Goal: Task Accomplishment & Management: Use online tool/utility

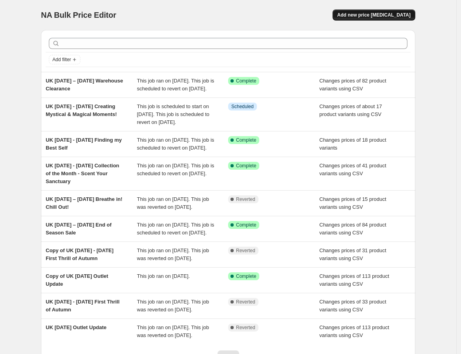
click at [390, 15] on span "Add new price [MEDICAL_DATA]" at bounding box center [373, 15] width 73 height 6
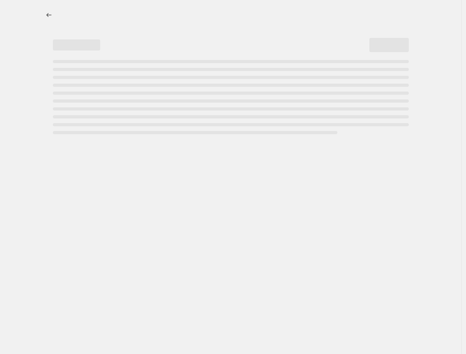
select select "percentage"
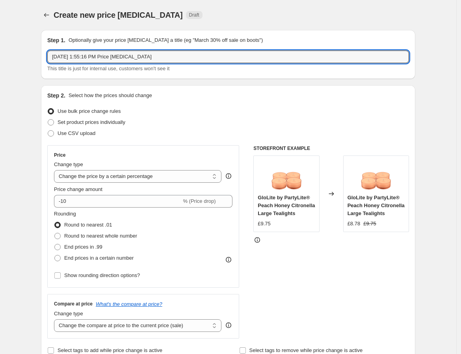
drag, startPoint x: 156, startPoint y: 57, endPoint x: 41, endPoint y: 52, distance: 114.5
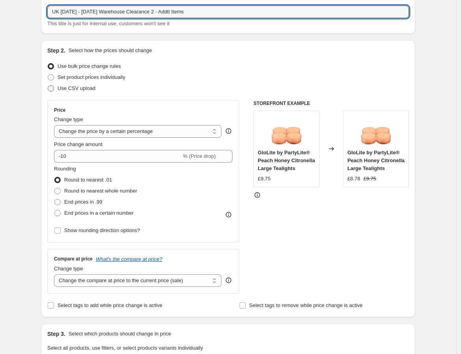
scroll to position [44, 0]
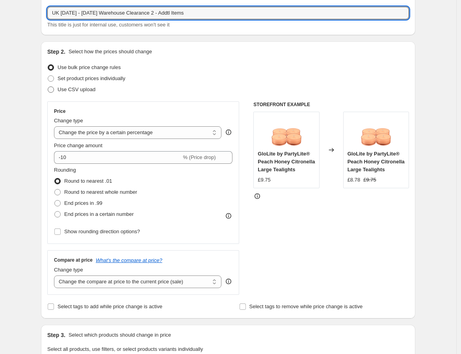
type input "UK 19 September - 30 September Warehouse Clearance 2 - Addtl Items"
click at [64, 89] on span "Use CSV upload" at bounding box center [77, 89] width 38 height 6
click at [48, 87] on input "Use CSV upload" at bounding box center [48, 86] width 0 height 0
radio input "true"
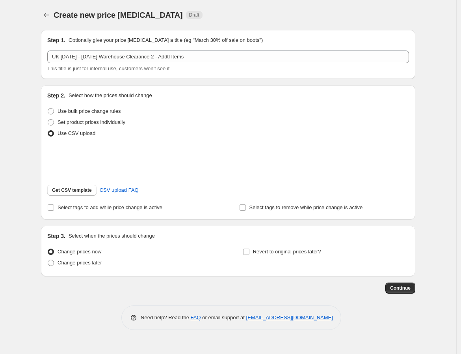
scroll to position [0, 0]
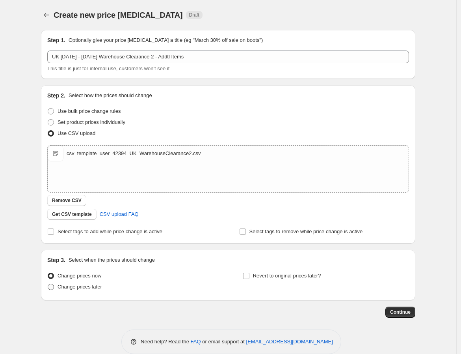
click at [93, 288] on span "Change prices later" at bounding box center [80, 286] width 45 height 6
click at [48, 284] on input "Change prices later" at bounding box center [48, 283] width 0 height 0
radio input "true"
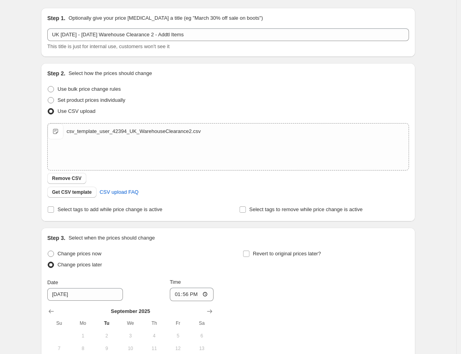
scroll to position [44, 0]
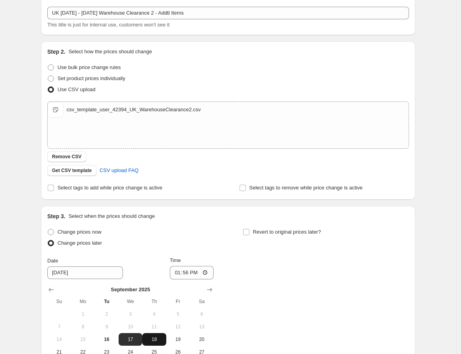
click at [159, 336] on span "18" at bounding box center [153, 339] width 17 height 6
type input "9/18/2025"
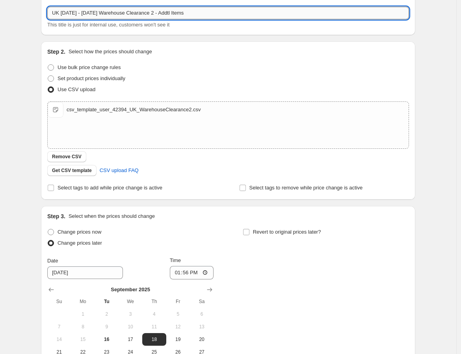
click at [62, 11] on input "UK 19 September - 30 September Warehouse Clearance 2 - Addtl Items" at bounding box center [228, 13] width 362 height 13
type input "UK 18 September - 30 September Warehouse Clearance 2 - Addtl Items"
click at [250, 233] on input "Revert to original prices later?" at bounding box center [246, 232] width 6 height 6
checkbox input "true"
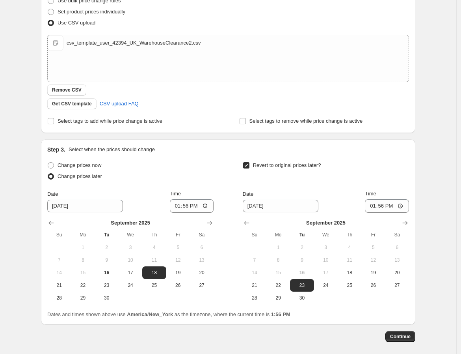
scroll to position [131, 0]
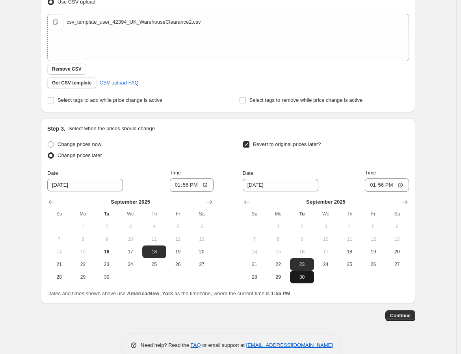
click at [305, 274] on span "30" at bounding box center [301, 277] width 17 height 6
type input "9/30/2025"
click at [374, 183] on input "13:56" at bounding box center [387, 184] width 44 height 13
type input "17:00"
click at [177, 185] on input "13:56" at bounding box center [192, 184] width 44 height 13
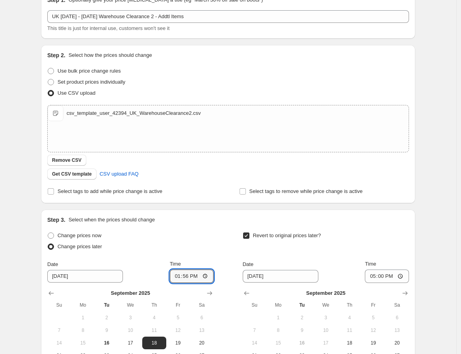
scroll to position [88, 0]
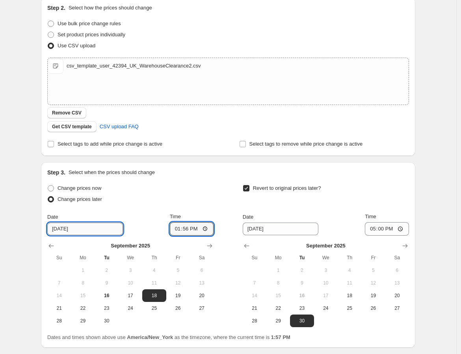
click at [62, 229] on input "9/18/2025" at bounding box center [85, 228] width 76 height 13
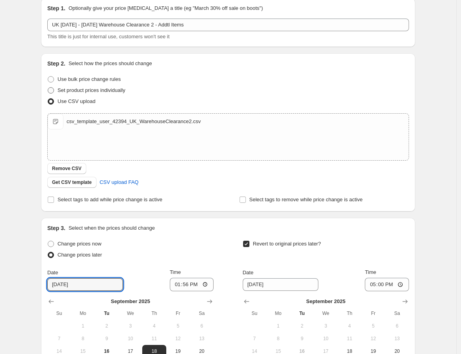
scroll to position [0, 0]
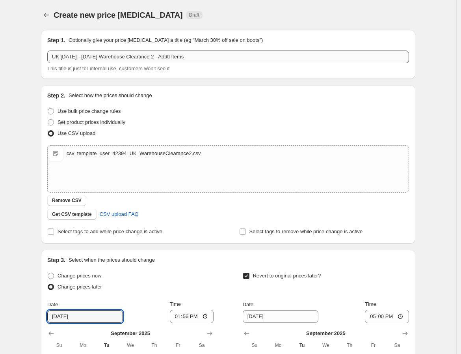
type input "9/17/2025"
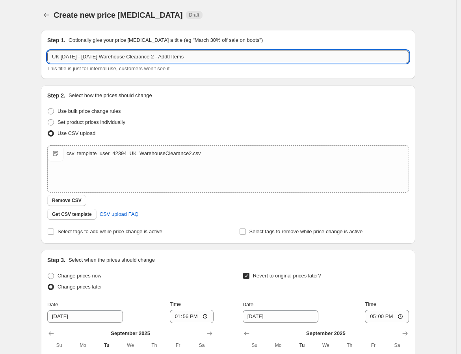
click at [64, 54] on input "UK 18 September - 30 September Warehouse Clearance 2 - Addtl Items" at bounding box center [228, 56] width 362 height 13
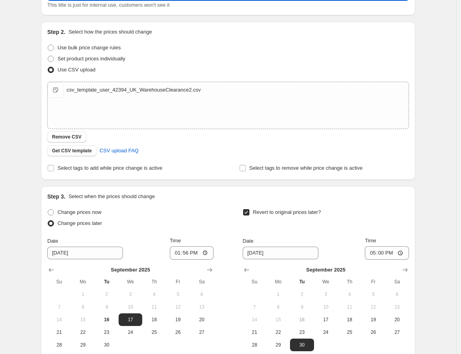
scroll to position [88, 0]
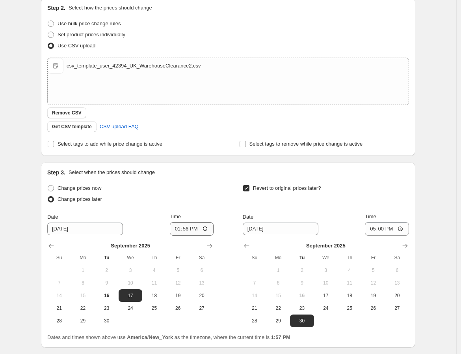
type input "UK [DATE] - [DATE] Warehouse Clearance 2 - Addtl Items"
click at [179, 225] on input "13:56" at bounding box center [192, 228] width 44 height 13
type input "08:00"
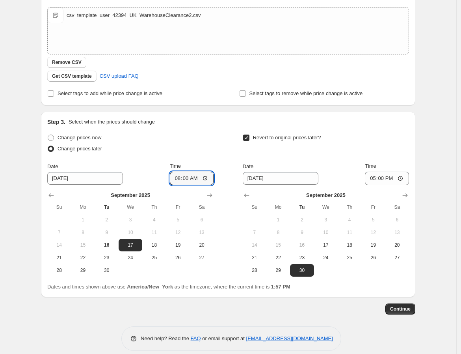
scroll to position [146, 0]
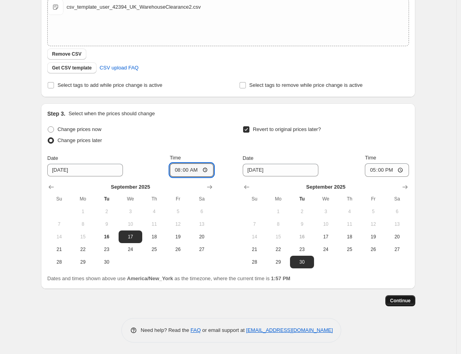
click at [405, 299] on span "Continue" at bounding box center [400, 300] width 21 height 6
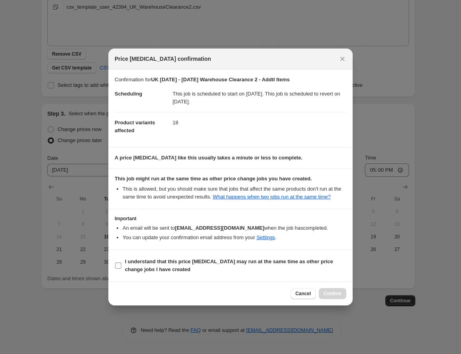
click at [218, 267] on span "I understand that this price change job may run at the same time as other price…" at bounding box center [236, 265] width 222 height 16
click at [121, 267] on input "I understand that this price change job may run at the same time as other price…" at bounding box center [118, 265] width 6 height 6
checkbox input "true"
click at [332, 292] on span "Confirm" at bounding box center [333, 293] width 18 height 6
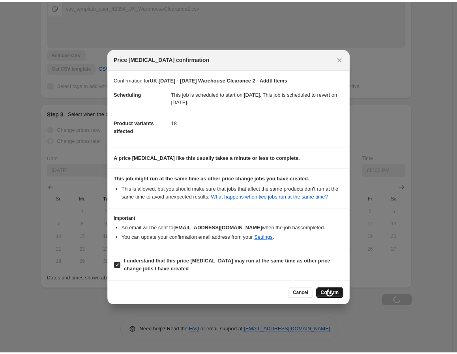
scroll to position [146, 0]
